Goal: Task Accomplishment & Management: Manage account settings

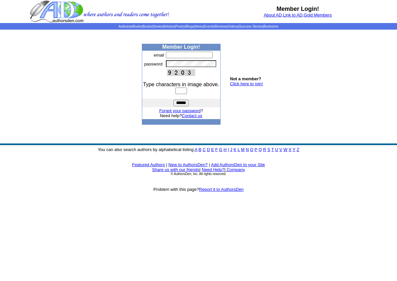
click at [170, 55] on input "text" at bounding box center [189, 55] width 47 height 7
type input "**********"
click at [183, 93] on input "text" at bounding box center [182, 91] width 12 height 7
type input "****"
click at [182, 102] on input "******" at bounding box center [181, 103] width 15 height 7
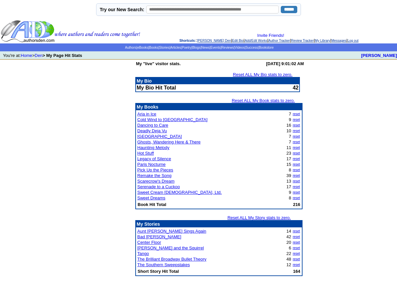
click at [256, 101] on link "Reset ALL My Book stats to zero." at bounding box center [263, 100] width 63 height 5
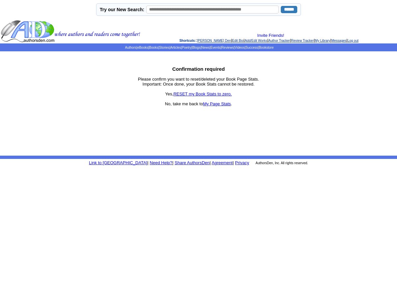
click at [210, 94] on link "RESET my Book Stats to zero." at bounding box center [203, 94] width 59 height 5
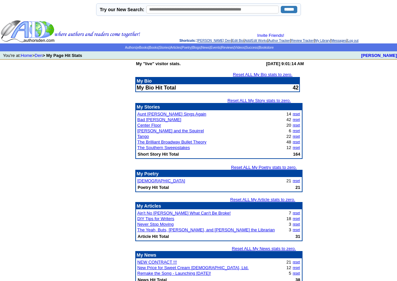
click at [258, 75] on link "Reset ALL My Bio stats to zero." at bounding box center [263, 74] width 60 height 5
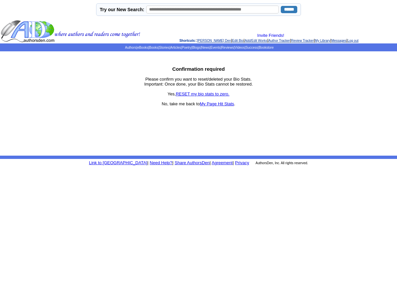
click at [219, 94] on link "RESET my bio stats to zero." at bounding box center [203, 94] width 54 height 5
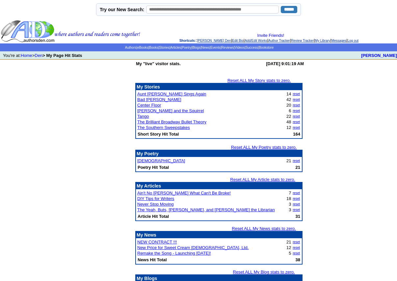
click at [260, 80] on link "Reset ALL My Story stats to zero." at bounding box center [259, 80] width 63 height 5
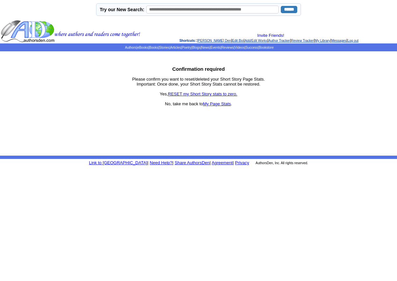
click at [210, 94] on link "RESET my Short Story stats to zero." at bounding box center [203, 94] width 70 height 5
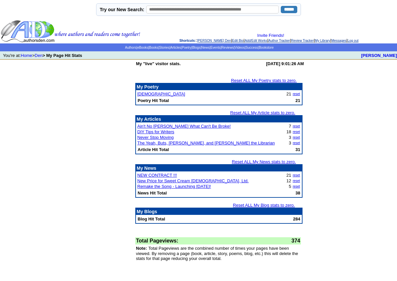
drag, startPoint x: 251, startPoint y: 113, endPoint x: 283, endPoint y: 115, distance: 32.0
click at [251, 113] on link "Reset ALL My Article stats to zero." at bounding box center [262, 112] width 65 height 5
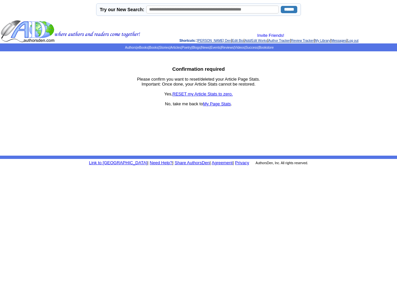
click at [213, 94] on link "RESET my Article Stats to zero." at bounding box center [203, 94] width 60 height 5
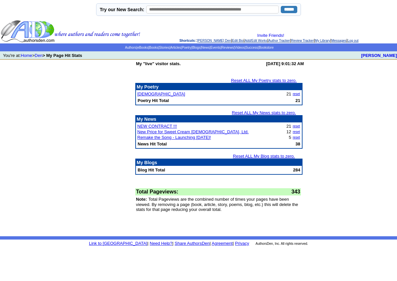
click at [259, 113] on link "Reset ALL My News stats to zero." at bounding box center [264, 112] width 64 height 5
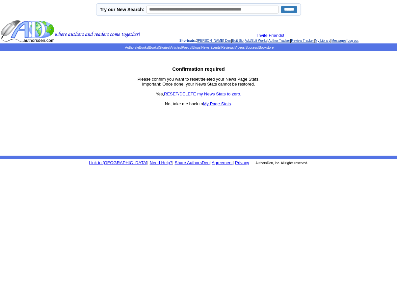
click at [214, 94] on link "RESET/DELETE my News Stats to zero." at bounding box center [202, 94] width 77 height 5
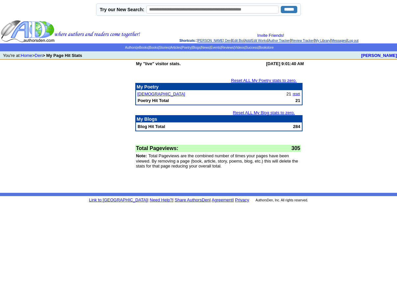
click at [261, 113] on link "Reset ALL My Blog stats to zero." at bounding box center [264, 112] width 62 height 5
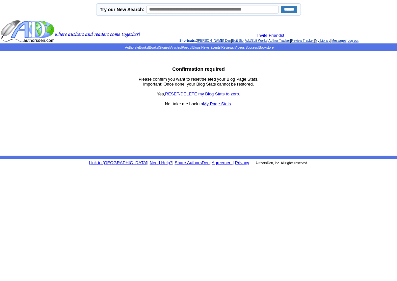
click at [207, 95] on link "RESET/DELETE my Blog Stats to zero." at bounding box center [202, 94] width 75 height 5
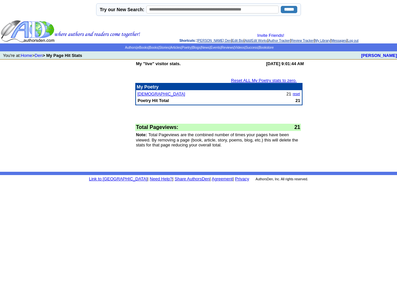
click at [328, 124] on td "My "live" visitor stats. Wednesday, October 15, 2025 at 9:01:44 AM Reset ALL My…" at bounding box center [198, 116] width 397 height 112
click at [43, 55] on link "Den" at bounding box center [39, 55] width 8 height 5
